Goal: Information Seeking & Learning: Learn about a topic

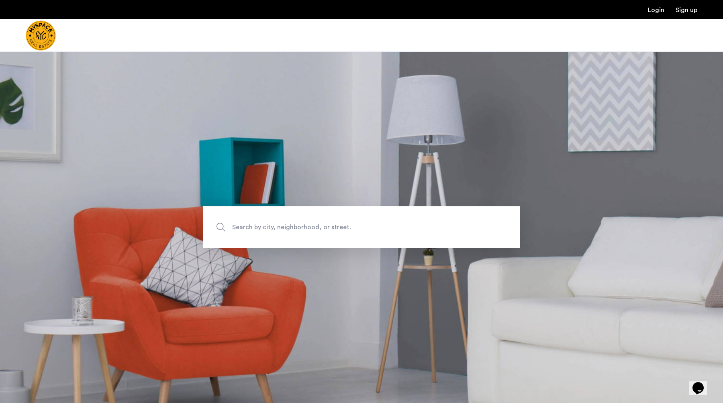
click at [319, 230] on span "Search by city, neighborhood, or street." at bounding box center [343, 227] width 222 height 11
click at [319, 230] on input "Search by city, neighborhood, or street." at bounding box center [361, 227] width 317 height 42
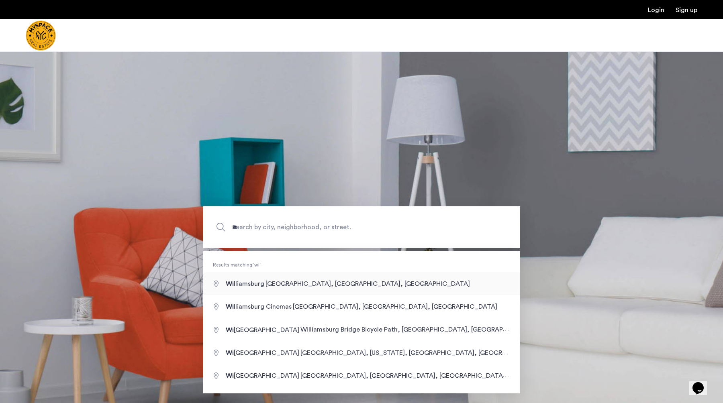
type input "**********"
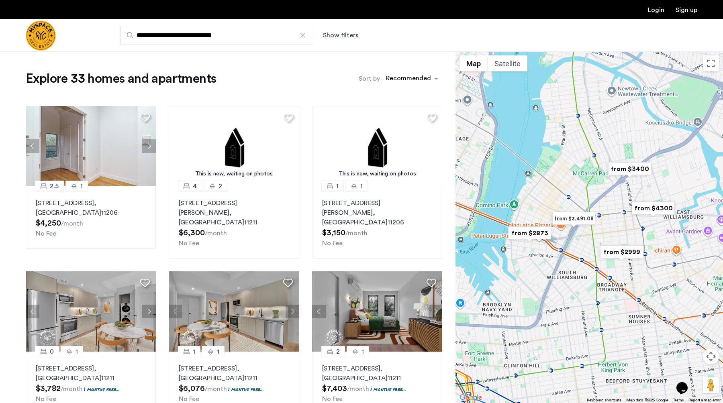
click at [533, 234] on img "from $2873" at bounding box center [529, 233] width 49 height 18
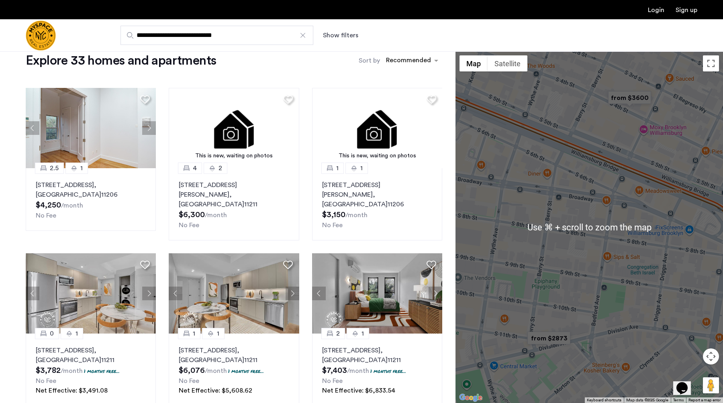
scroll to position [20, 0]
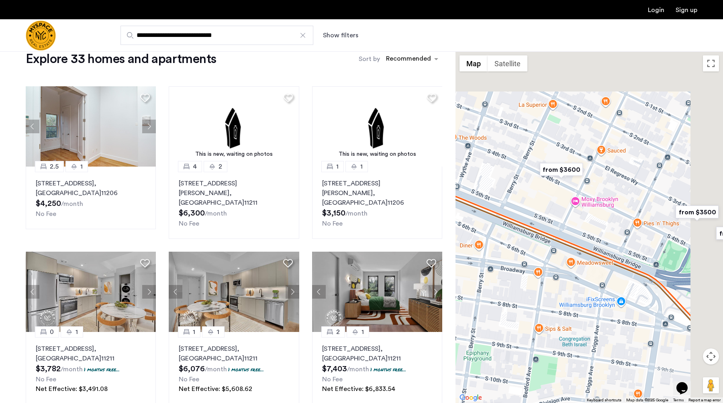
drag, startPoint x: 631, startPoint y: 234, endPoint x: 560, endPoint y: 334, distance: 122.2
click at [560, 334] on div "To navigate, press the arrow keys." at bounding box center [588, 227] width 267 height 352
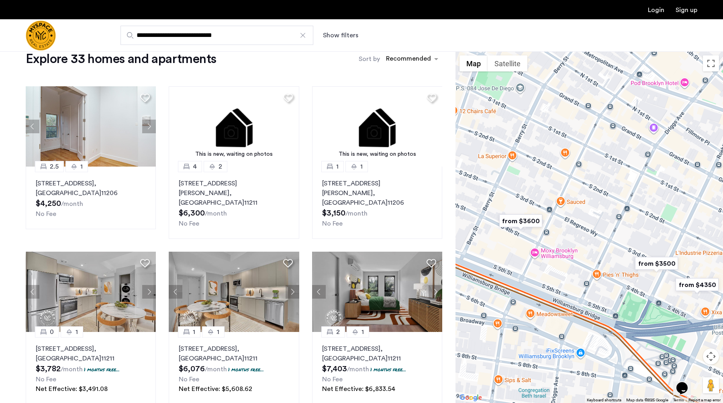
drag, startPoint x: 603, startPoint y: 216, endPoint x: 507, endPoint y: 251, distance: 102.0
click at [507, 251] on div "To navigate, press the arrow keys." at bounding box center [588, 227] width 267 height 352
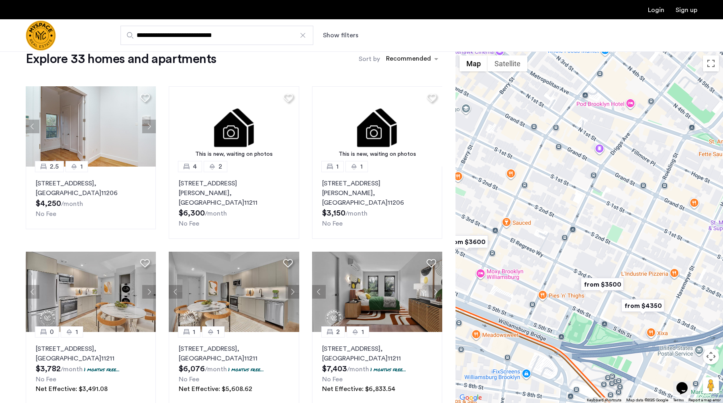
click at [611, 285] on img "from $3500" at bounding box center [601, 284] width 49 height 18
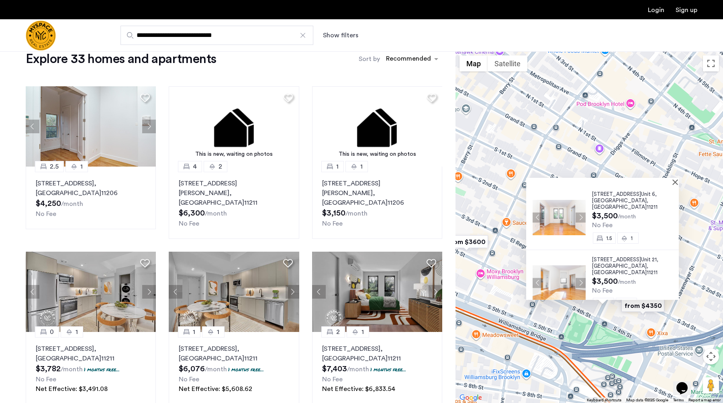
click at [569, 203] on img at bounding box center [558, 217] width 53 height 35
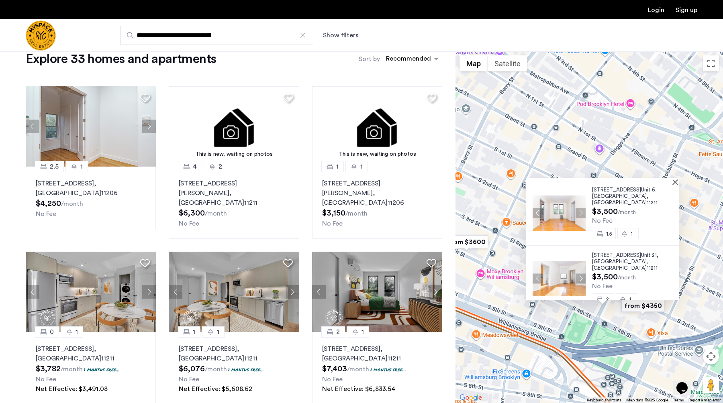
click at [550, 350] on div "[STREET_ADDRESS] $3,500 /month No Fee 1.5 1 [STREET_ADDRESS] $3,500 /month No F…" at bounding box center [588, 227] width 267 height 352
click at [632, 312] on img "from $4350" at bounding box center [642, 306] width 49 height 18
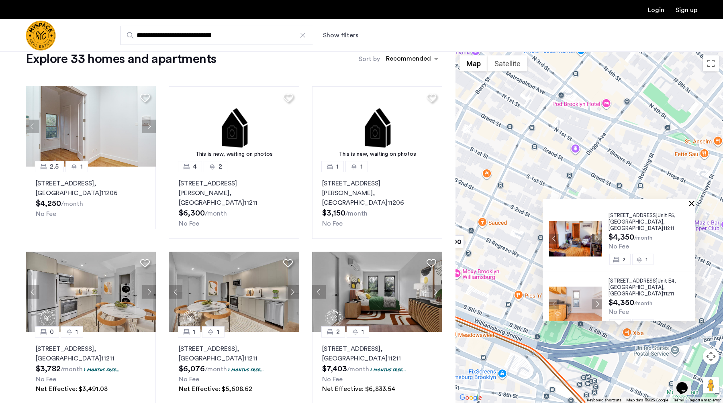
click at [695, 205] on button "Close" at bounding box center [693, 203] width 6 height 6
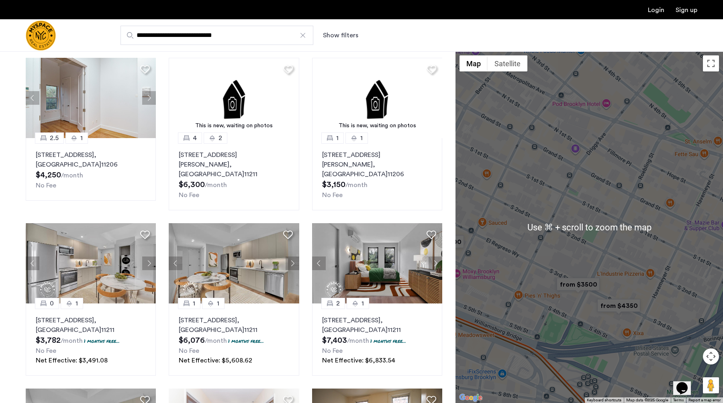
scroll to position [51, 0]
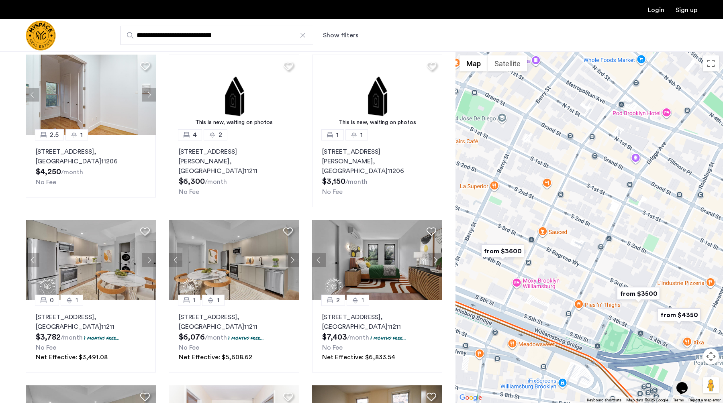
drag, startPoint x: 597, startPoint y: 195, endPoint x: 722, endPoint y: 270, distance: 145.7
click at [722, 273] on div "To navigate, press the arrow keys." at bounding box center [588, 227] width 267 height 352
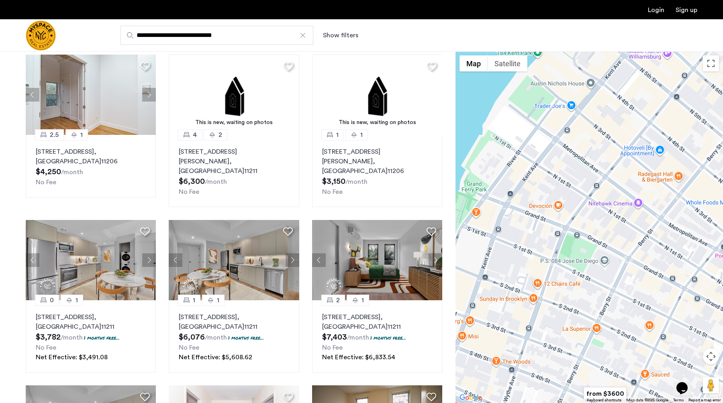
drag, startPoint x: 506, startPoint y: 172, endPoint x: 544, endPoint y: 206, distance: 51.4
click at [544, 206] on div at bounding box center [588, 227] width 267 height 352
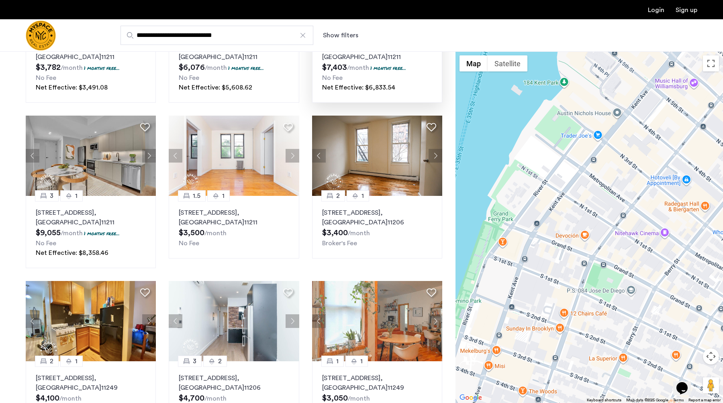
scroll to position [507, 0]
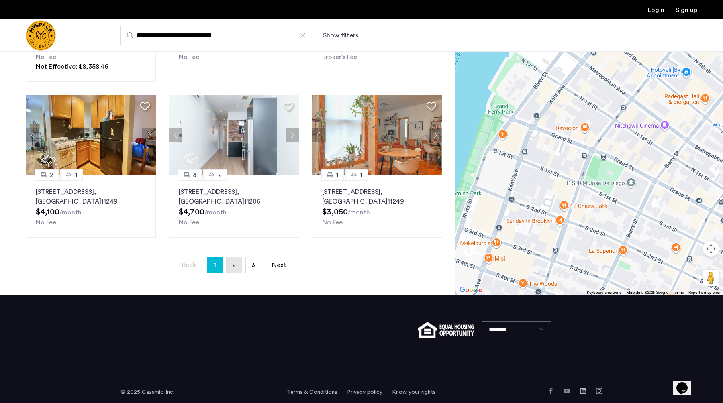
click at [234, 262] on span "2" at bounding box center [234, 265] width 4 height 6
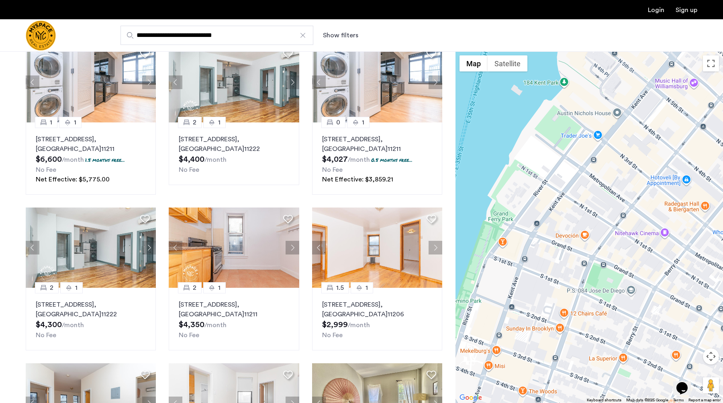
scroll to position [291, 0]
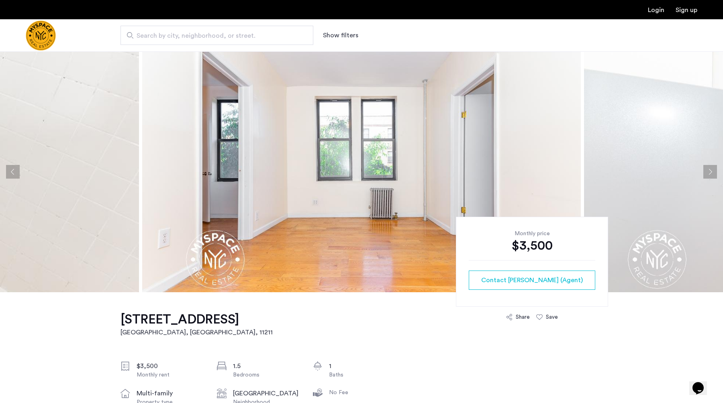
click at [301, 137] on img at bounding box center [361, 171] width 438 height 241
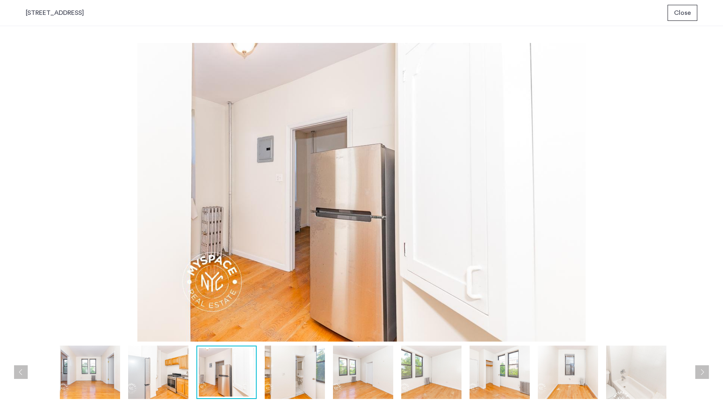
click at [684, 12] on span "Close" at bounding box center [682, 13] width 17 height 10
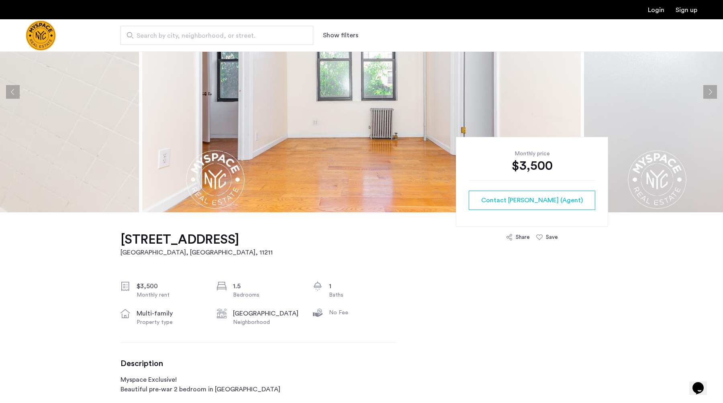
scroll to position [94, 0]
